Goal: Book appointment/travel/reservation

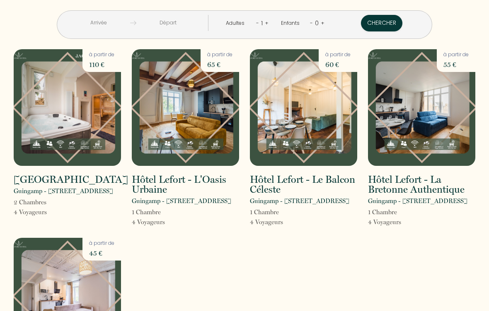
click at [270, 19] on div "Adultes - 1 +" at bounding box center [246, 23] width 55 height 17
click at [260, 22] on div "1" at bounding box center [262, 23] width 6 height 13
click at [267, 22] on link "+" at bounding box center [267, 23] width 4 height 8
click at [147, 22] on input "text" at bounding box center [168, 23] width 64 height 16
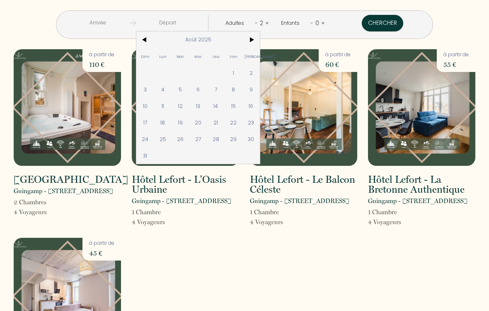
click at [172, 108] on span "11" at bounding box center [163, 106] width 18 height 17
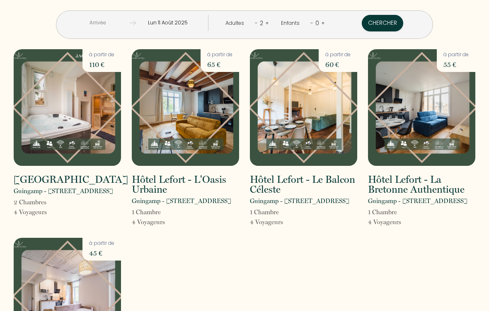
click at [194, 23] on input "Lun 11 Août 2025" at bounding box center [168, 23] width 64 height 16
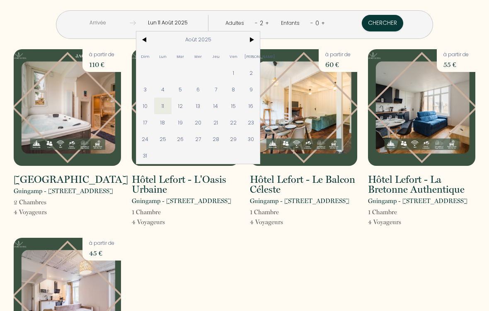
click at [189, 104] on span "12" at bounding box center [180, 106] width 18 height 17
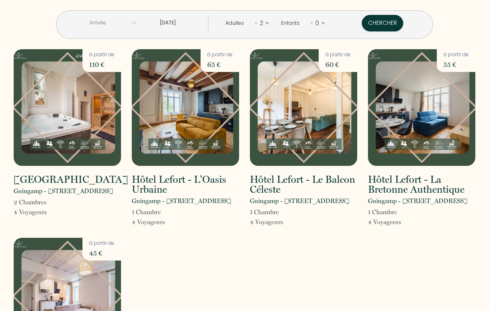
click at [193, 24] on input "[DATE]" at bounding box center [168, 23] width 64 height 16
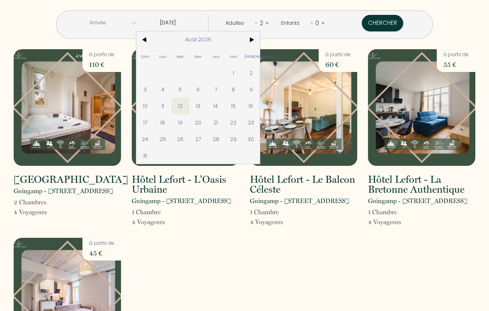
click at [207, 104] on span "13" at bounding box center [198, 106] width 18 height 17
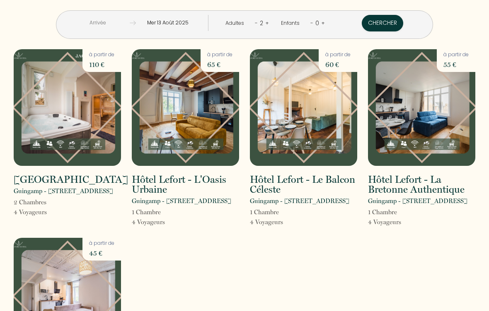
click at [183, 21] on input "Mer 13 Août 2025" at bounding box center [168, 23] width 64 height 16
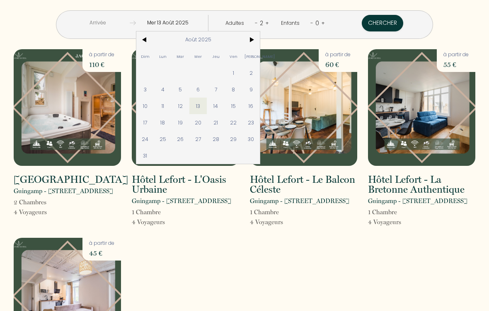
click at [189, 105] on span "12" at bounding box center [180, 106] width 18 height 17
type input "[DATE]"
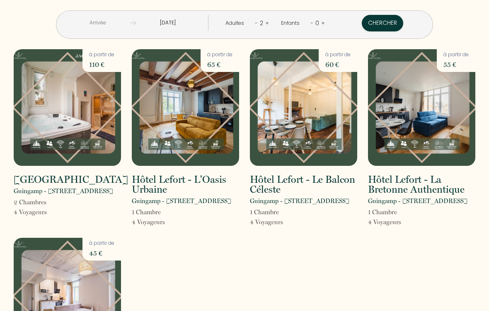
click at [430, 123] on img at bounding box center [421, 107] width 107 height 117
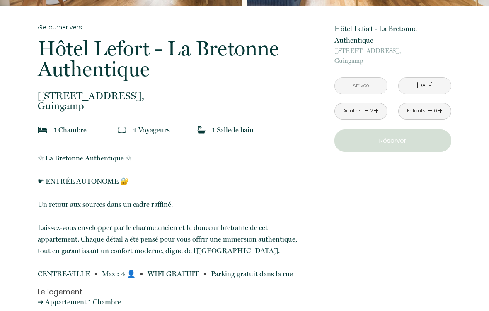
scroll to position [156, 0]
click at [397, 142] on p "Réserver" at bounding box center [392, 141] width 111 height 10
click at [399, 139] on p "Réserver" at bounding box center [392, 141] width 111 height 10
click at [400, 141] on p "Réserver" at bounding box center [392, 141] width 111 height 10
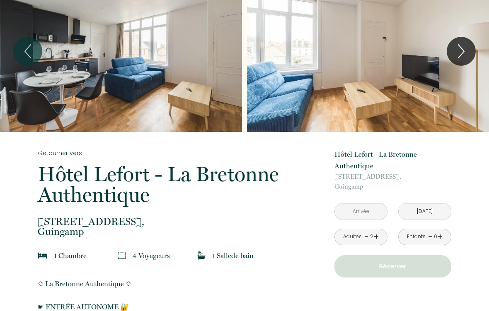
scroll to position [0, 0]
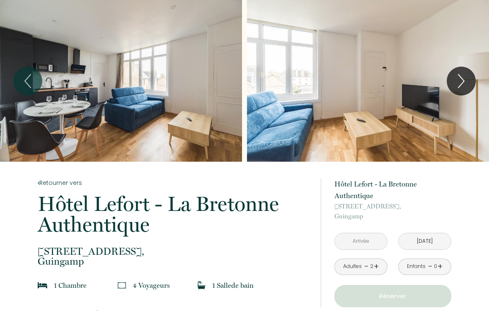
click at [467, 81] on icon "Next" at bounding box center [460, 81] width 17 height 25
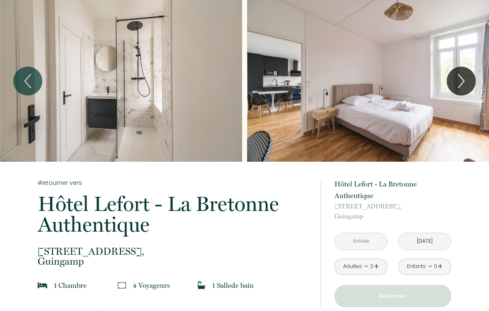
click at [462, 81] on icon "Next" at bounding box center [460, 81] width 17 height 25
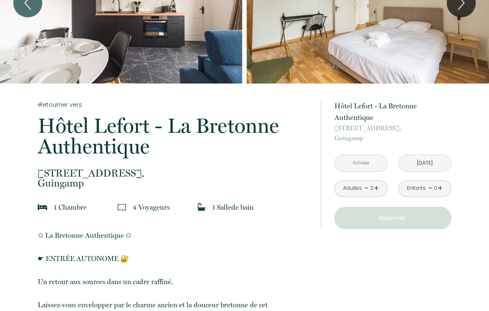
scroll to position [78, 0]
click at [435, 162] on input "[DATE]" at bounding box center [424, 164] width 52 height 16
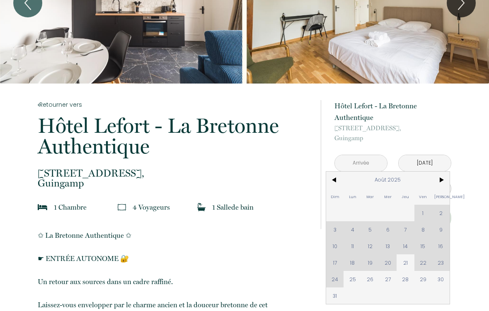
click at [408, 263] on span "21" at bounding box center [405, 263] width 18 height 17
type input "[DEMOGRAPHIC_DATA][DATE]"
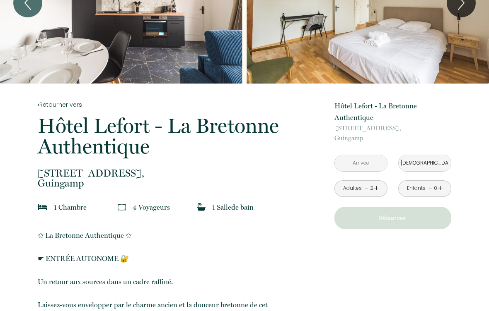
click at [441, 161] on input "[DEMOGRAPHIC_DATA][DATE]" at bounding box center [424, 163] width 52 height 16
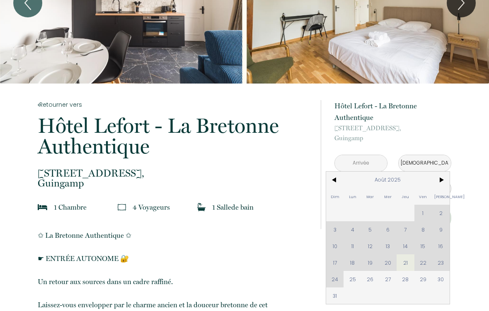
click at [355, 247] on div "Dim Lun Mar Mer Jeu Ven Sam 1 2 3 4 5 6 7 8 9 10 11 12 13 14 15 16 17 18 19 20 …" at bounding box center [387, 238] width 123 height 132
click at [354, 247] on div "Dim Lun Mar Mer Jeu Ven Sam 1 2 3 4 5 6 7 8 9 10 11 12 13 14 15 16 17 18 19 20 …" at bounding box center [387, 238] width 123 height 132
click at [362, 242] on div "Dim Lun Mar Mer Jeu Ven Sam 1 2 3 4 5 6 7 8 9 10 11 12 13 14 15 16 17 18 19 20 …" at bounding box center [387, 238] width 123 height 132
click at [433, 165] on input "[DEMOGRAPHIC_DATA][DATE]" at bounding box center [424, 163] width 52 height 16
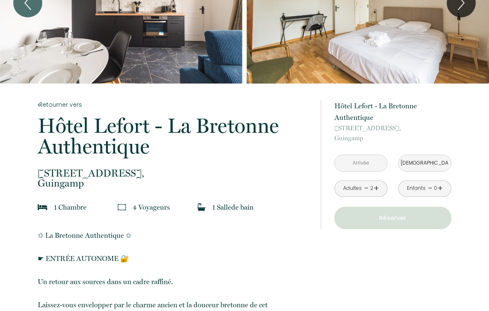
click at [436, 165] on input "[DEMOGRAPHIC_DATA][DATE]" at bounding box center [424, 163] width 52 height 16
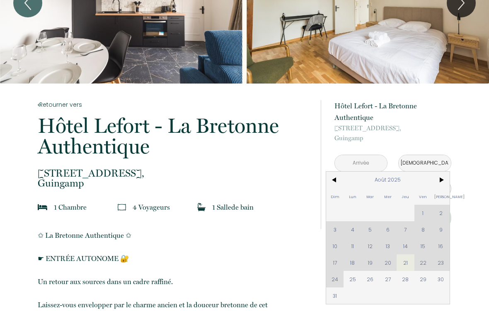
click at [353, 246] on div "Dim Lun Mar Mer Jeu Ven Sam 1 2 3 4 5 6 7 8 9 10 11 12 13 14 15 16 17 18 19 20 …" at bounding box center [387, 238] width 123 height 132
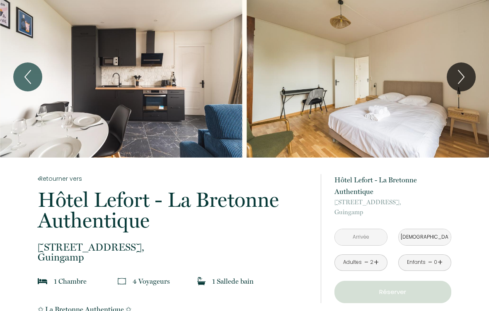
scroll to position [0, 0]
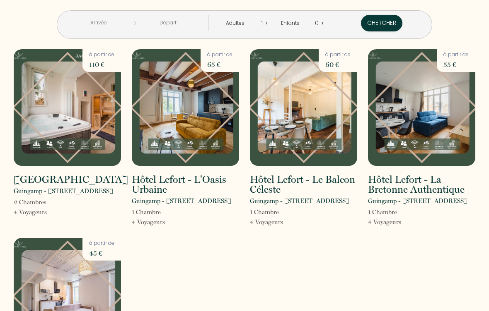
click at [179, 18] on input "text" at bounding box center [167, 23] width 63 height 16
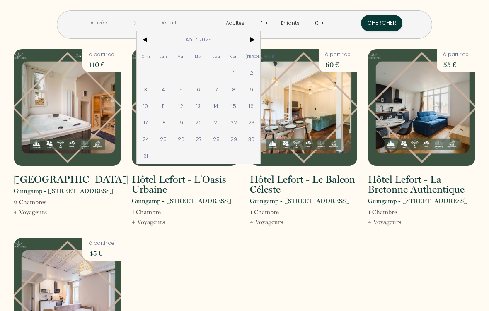
click at [172, 104] on span "11" at bounding box center [163, 106] width 18 height 17
type input "Lun 11 Août 2025"
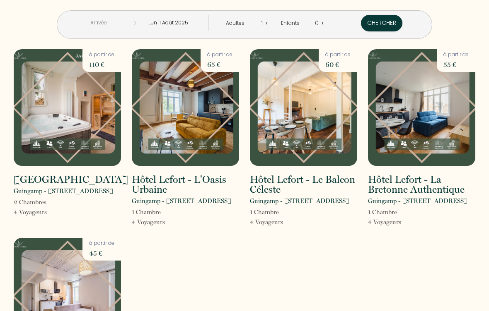
click at [267, 19] on link "+" at bounding box center [267, 23] width 4 height 8
click at [372, 17] on button "Chercher" at bounding box center [381, 23] width 41 height 17
click at [194, 116] on img at bounding box center [185, 107] width 107 height 117
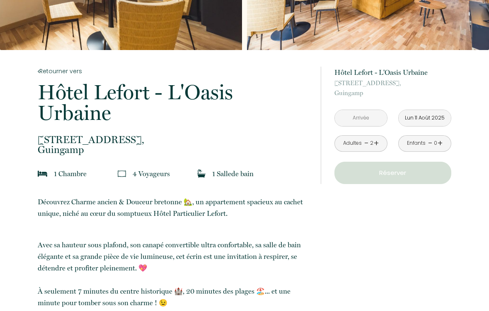
scroll to position [112, 0]
click at [436, 113] on input "Lun 11 Août 2025" at bounding box center [424, 118] width 52 height 16
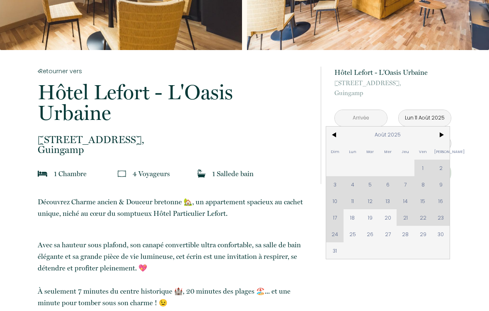
click at [377, 203] on div "Dim Lun Mar Mer Jeu Ven Sam 1 2 3 4 5 6 7 8 9 10 11 12 13 14 15 16 17 18 19 20 …" at bounding box center [387, 193] width 123 height 132
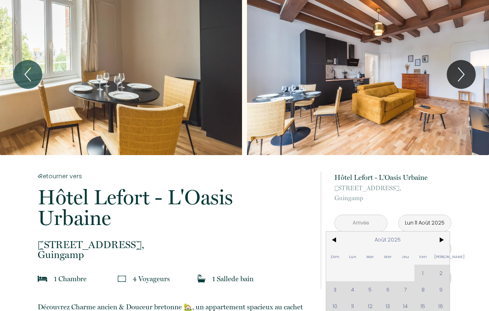
scroll to position [9, 0]
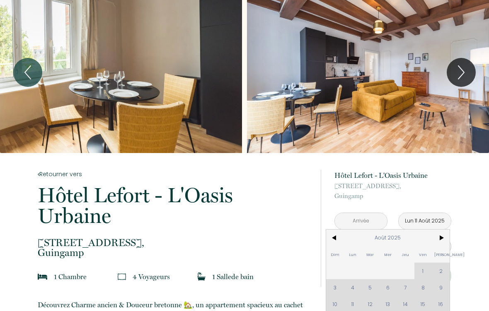
click at [63, 171] on link "Retourner vers" at bounding box center [174, 174] width 272 height 9
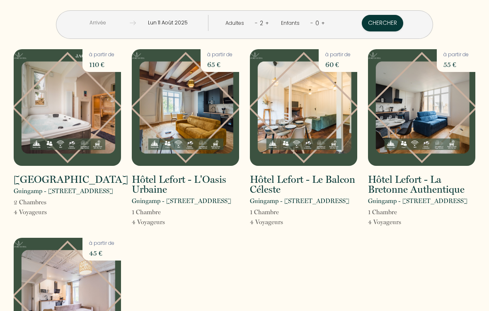
click at [76, 110] on img at bounding box center [67, 107] width 107 height 117
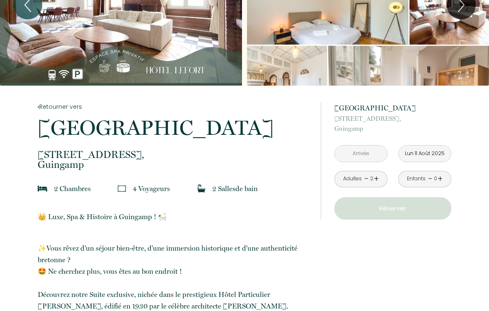
scroll to position [85, 0]
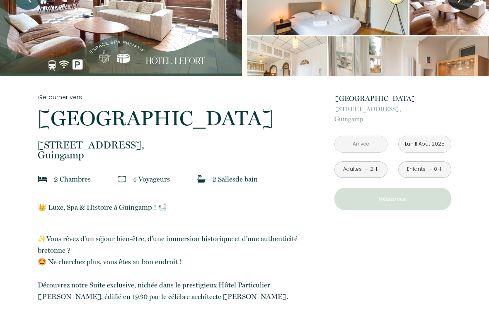
click at [434, 145] on input "Lun 11 Août 2025" at bounding box center [424, 145] width 52 height 16
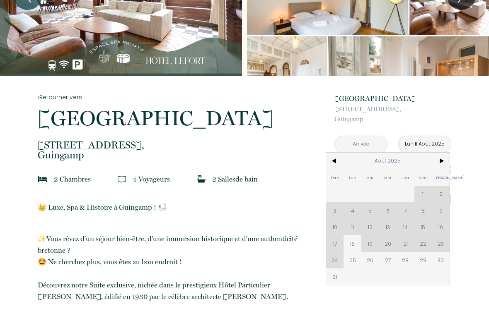
click at [53, 99] on link "Retourner vers" at bounding box center [174, 97] width 272 height 9
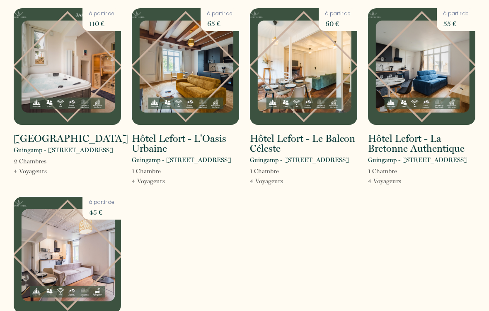
scroll to position [33, 0]
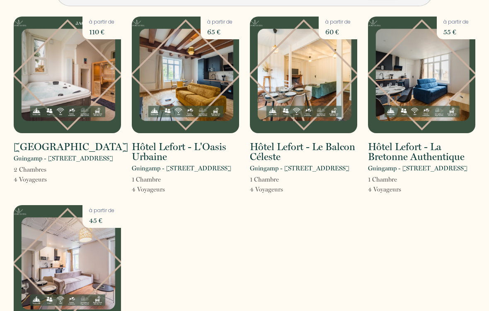
click at [311, 79] on img at bounding box center [303, 75] width 107 height 117
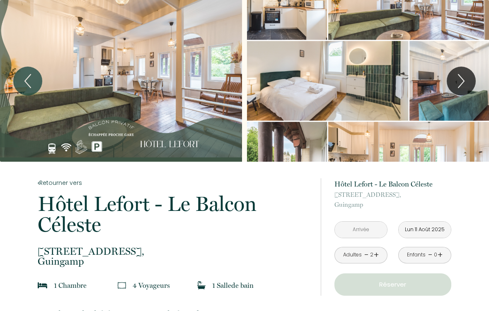
click at [433, 229] on input "Lun 11 Août 2025" at bounding box center [424, 230] width 52 height 16
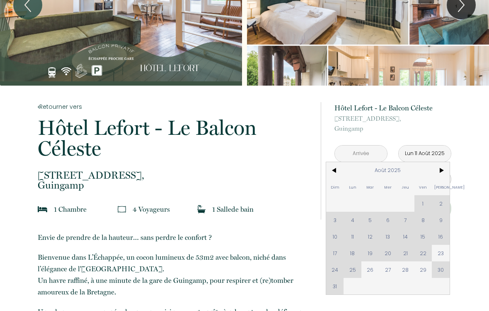
scroll to position [76, 0]
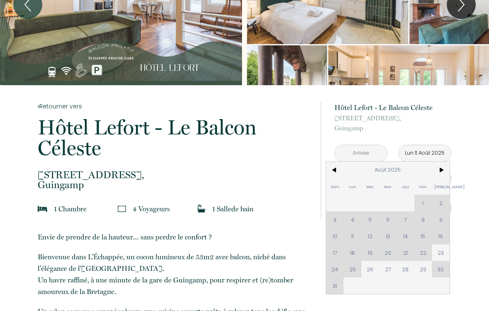
click at [67, 104] on link "Retourner vers" at bounding box center [174, 106] width 272 height 9
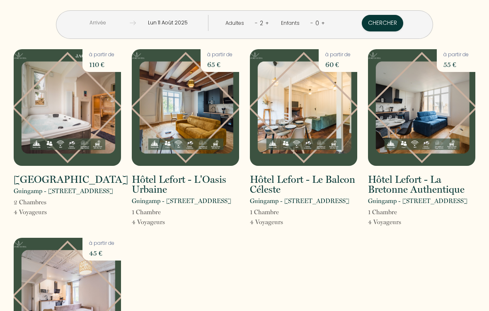
click at [431, 126] on img at bounding box center [421, 107] width 107 height 117
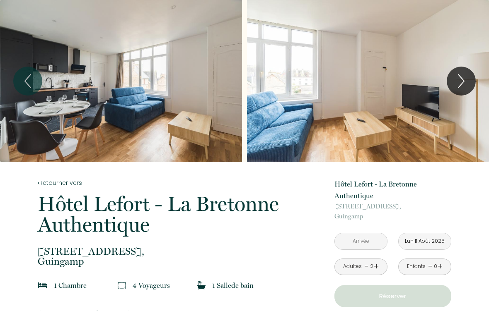
click at [439, 241] on input "Lun 11 Août 2025" at bounding box center [424, 242] width 52 height 16
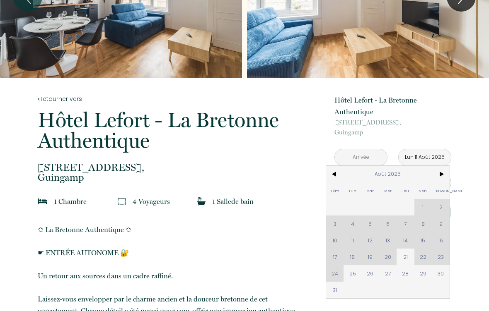
scroll to position [87, 0]
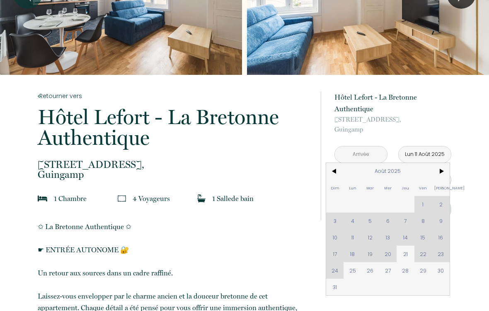
click at [48, 92] on link "Retourner vers" at bounding box center [174, 95] width 272 height 9
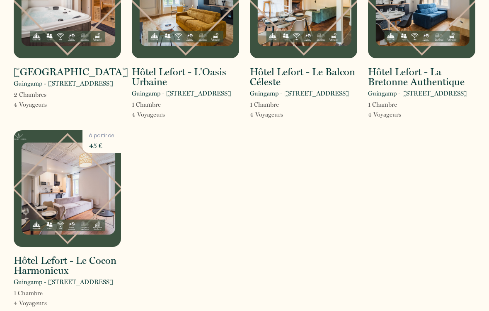
scroll to position [115, 0]
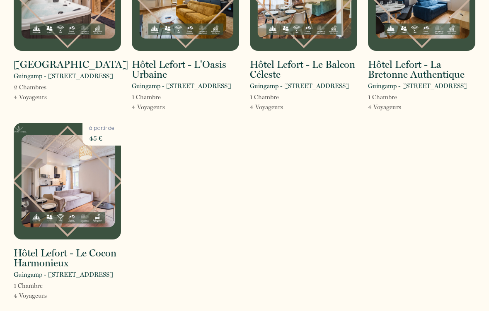
click at [75, 198] on img at bounding box center [67, 181] width 107 height 117
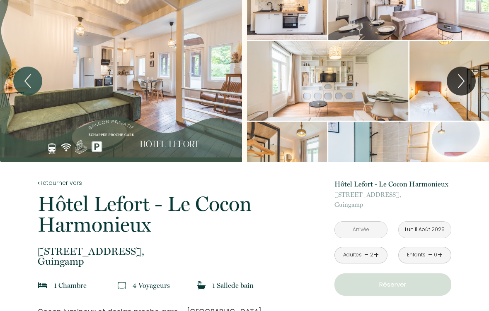
click at [433, 227] on input "Lun 11 Août 2025" at bounding box center [424, 230] width 52 height 16
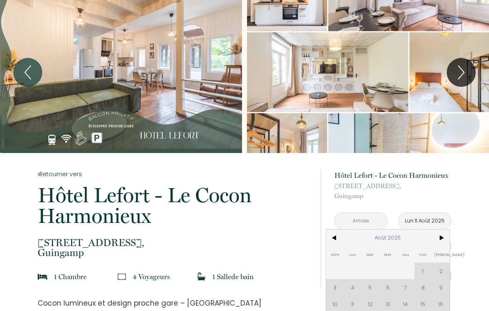
scroll to position [14, 0]
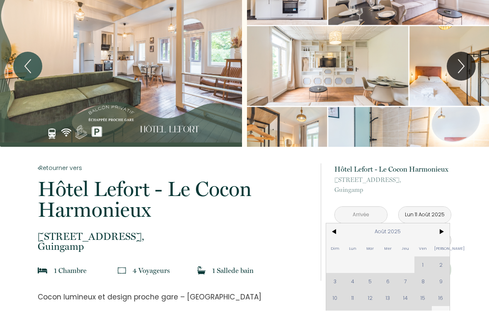
click at [66, 166] on link "Retourner vers" at bounding box center [174, 168] width 272 height 9
